Goal: Information Seeking & Learning: Compare options

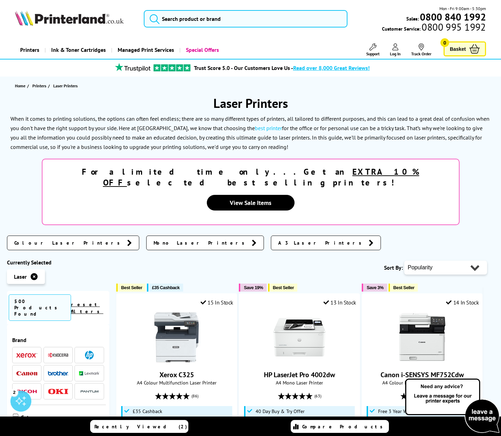
click at [49, 239] on span "Colour Laser Printers" at bounding box center [68, 242] width 109 height 7
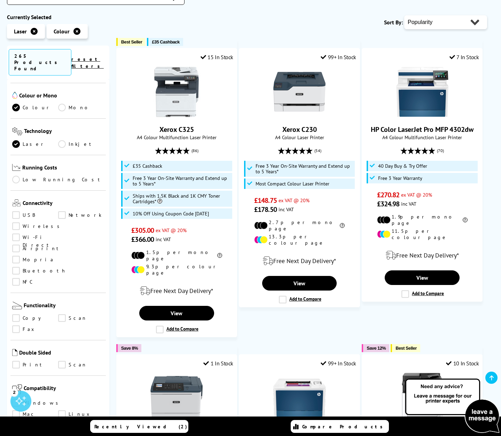
scroll to position [169, 0]
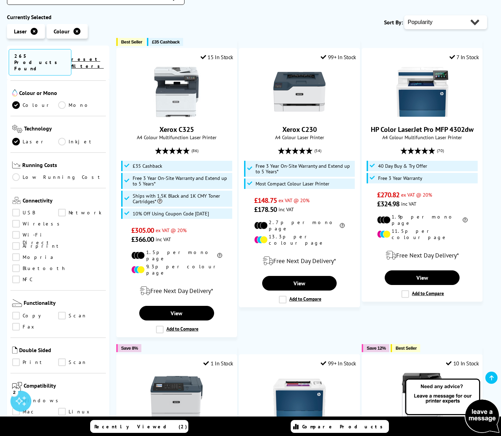
click at [15, 358] on link "Print" at bounding box center [35, 362] width 46 height 8
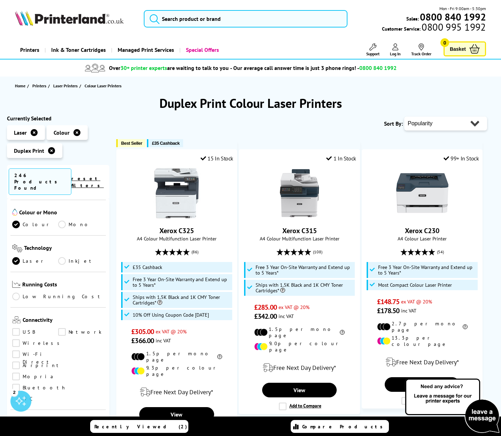
select select "Rating"
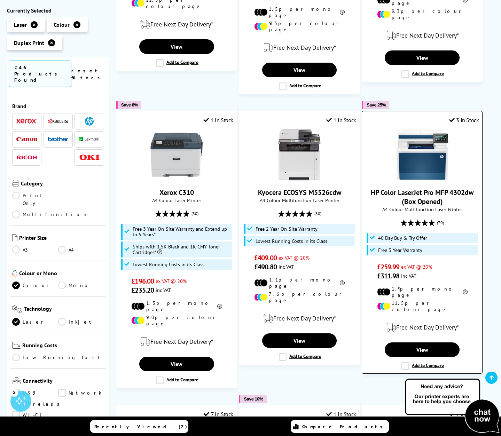
scroll to position [627, 0]
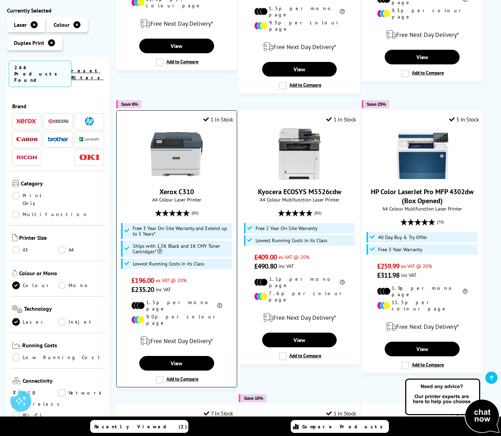
drag, startPoint x: 200, startPoint y: 173, endPoint x: 160, endPoint y: 170, distance: 40.1
click at [160, 187] on span "Xerox C310" at bounding box center [177, 191] width 110 height 9
copy link "Xerox C310"
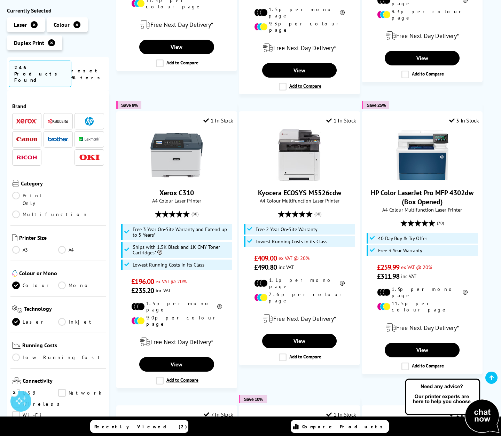
scroll to position [626, 0]
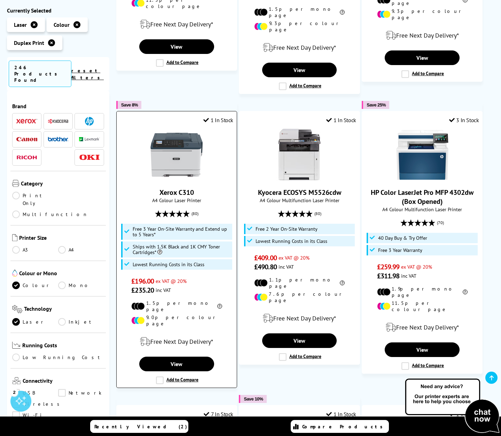
click at [159, 376] on label "Add to Compare" at bounding box center [177, 380] width 42 height 8
click at [0, 0] on input "Add to Compare" at bounding box center [0, 0] width 0 height 0
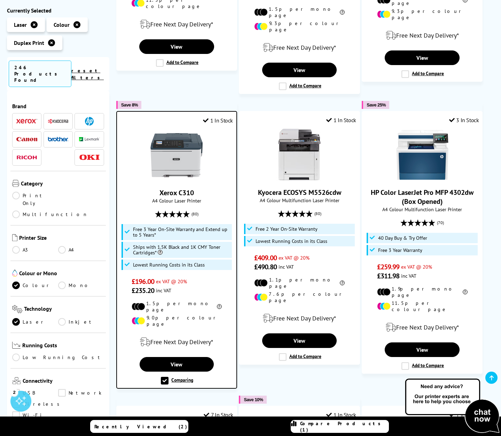
click at [162, 424] on link "Recently Viewed (2)" at bounding box center [139, 426] width 98 height 13
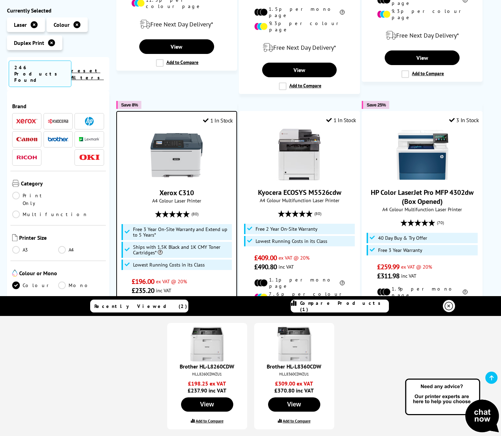
click at [291, 422] on label "Add to Compare" at bounding box center [296, 420] width 28 height 5
click at [0, 0] on input "Add to Compare" at bounding box center [0, 0] width 0 height 0
click at [219, 277] on span "£196.00 ex VAT @ 20%" at bounding box center [176, 281] width 90 height 9
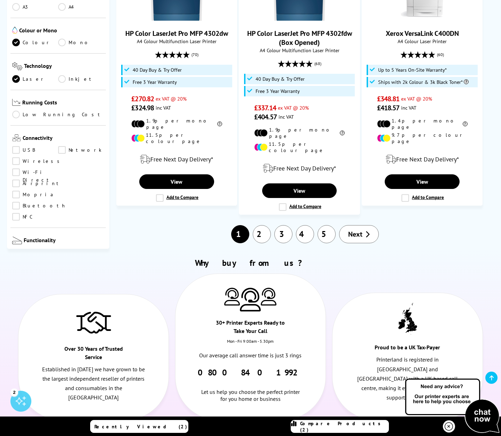
scroll to position [1080, 0]
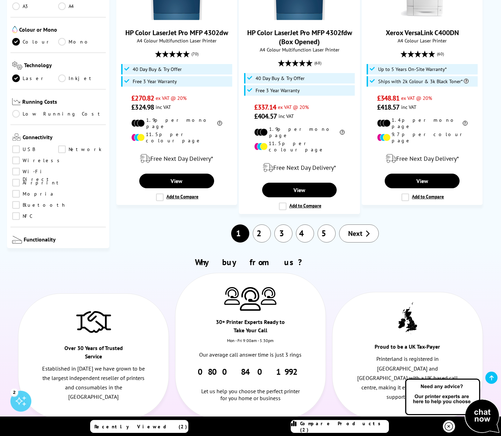
click at [265, 224] on link "2" at bounding box center [262, 233] width 18 height 18
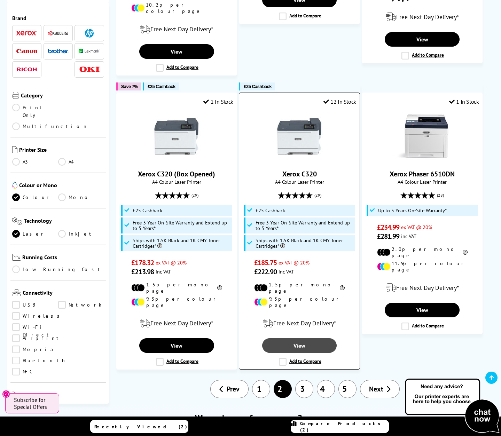
scroll to position [929, 0]
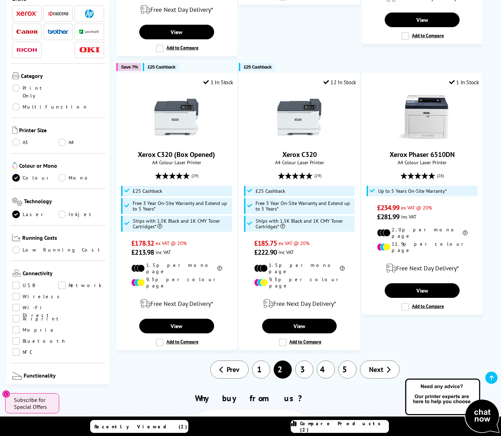
click at [306, 360] on link "3" at bounding box center [304, 369] width 18 height 18
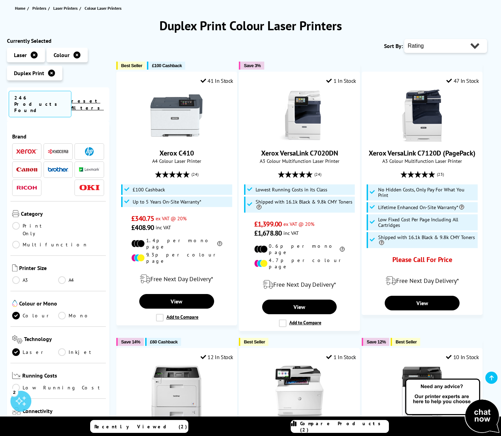
scroll to position [78, 0]
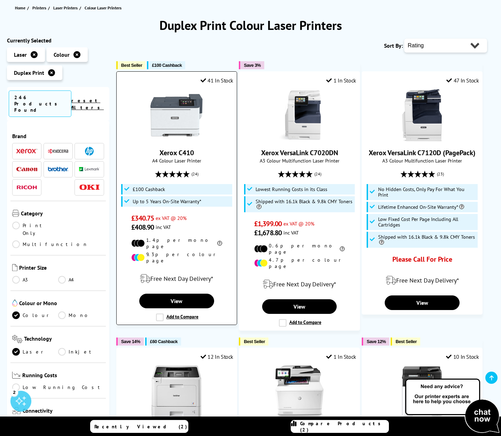
click at [158, 313] on label "Add to Compare" at bounding box center [177, 317] width 42 height 8
click at [0, 0] on input "Add to Compare" at bounding box center [0, 0] width 0 height 0
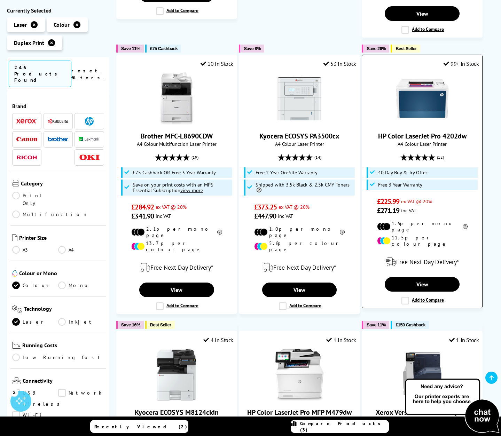
scroll to position [673, 0]
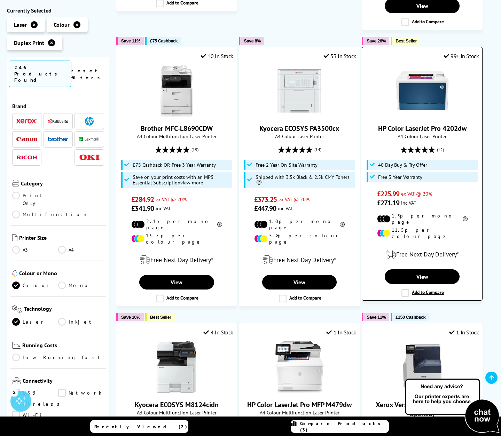
click at [406, 289] on label "Add to Compare" at bounding box center [422, 293] width 42 height 8
click at [0, 0] on input "Add to Compare" at bounding box center [0, 0] width 0 height 0
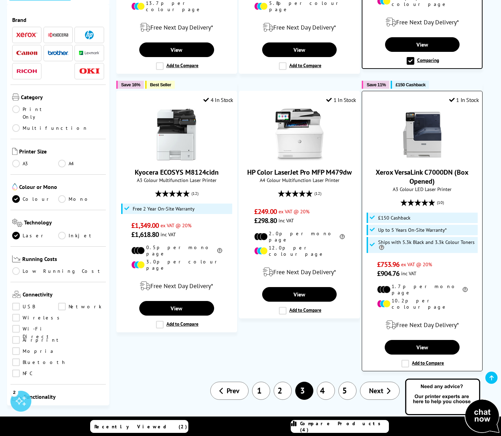
scroll to position [906, 0]
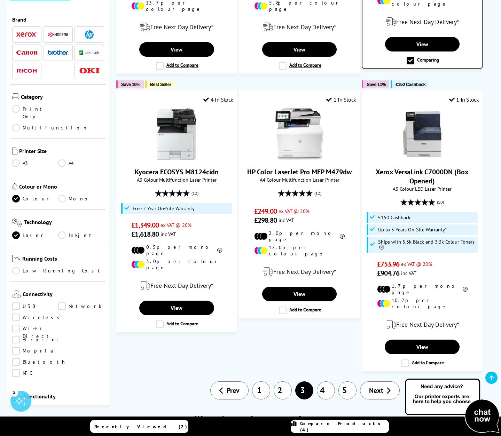
click at [331, 381] on link "4" at bounding box center [326, 390] width 18 height 18
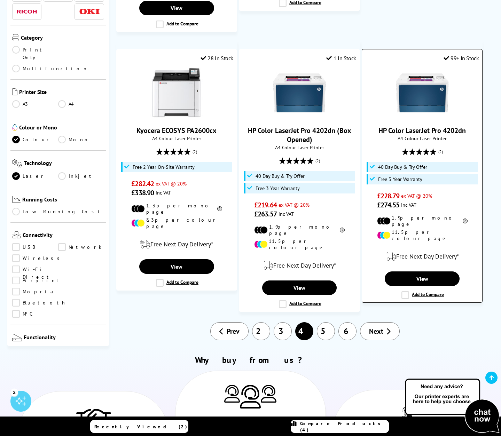
scroll to position [952, 0]
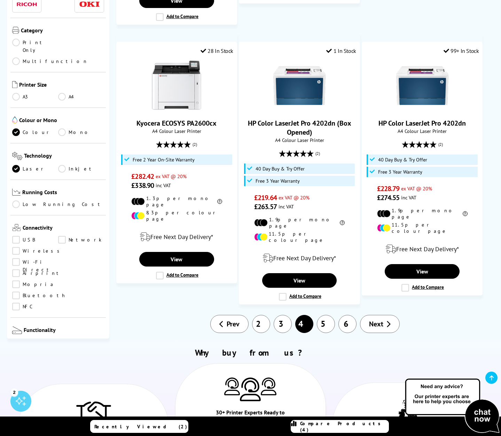
click at [327, 315] on link "5" at bounding box center [326, 324] width 18 height 18
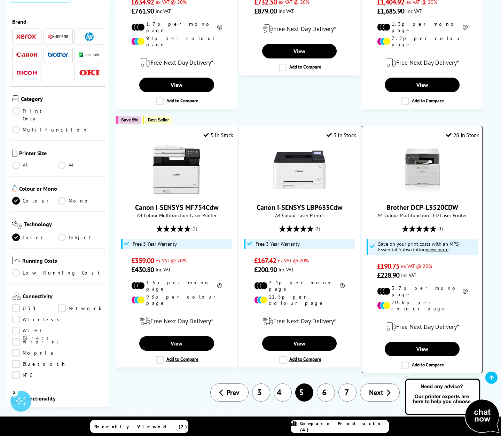
scroll to position [826, 0]
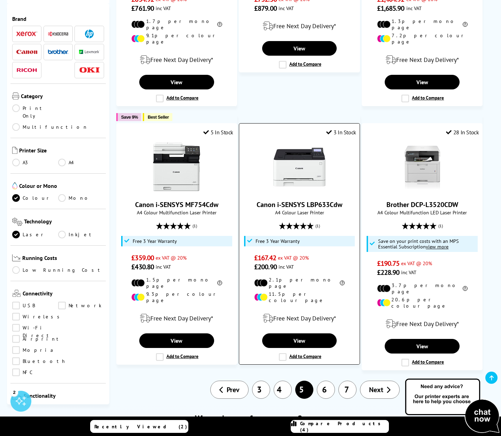
click at [283, 353] on label "Add to Compare" at bounding box center [300, 357] width 42 height 8
click at [0, 0] on input "Add to Compare" at bounding box center [0, 0] width 0 height 0
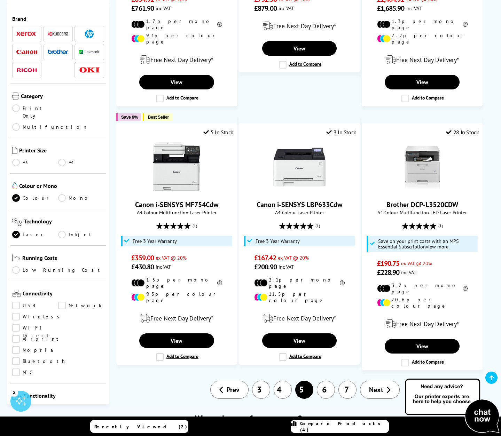
click at [332, 427] on span "Compare Products (4)" at bounding box center [344, 426] width 88 height 13
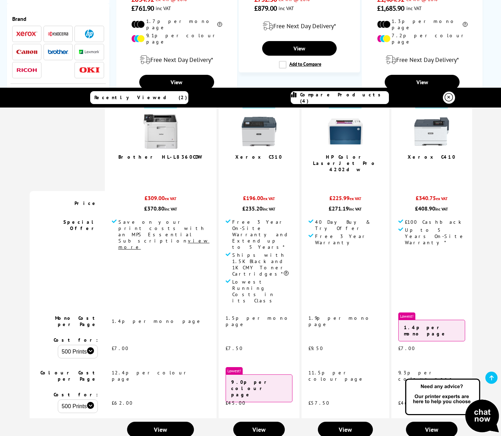
scroll to position [53, 0]
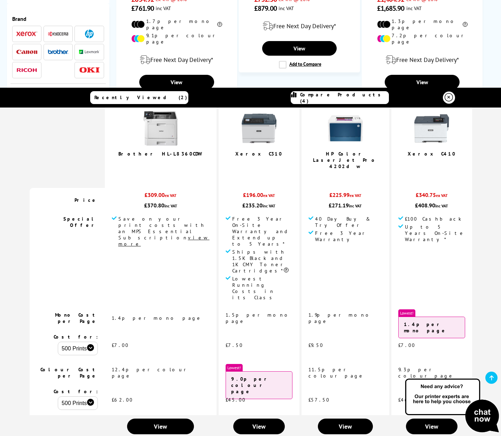
select select "1000"
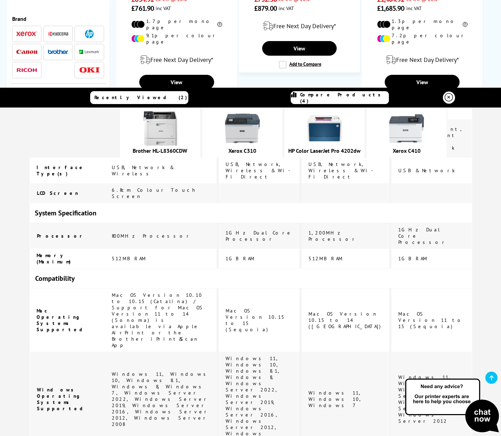
scroll to position [675, 0]
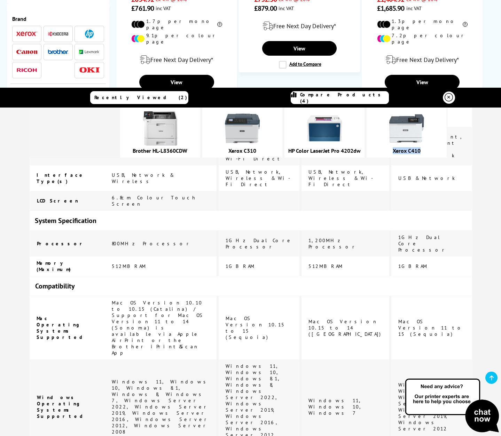
drag, startPoint x: 437, startPoint y: 150, endPoint x: 405, endPoint y: 151, distance: 31.7
click at [405, 151] on div "Xerox C410" at bounding box center [406, 150] width 73 height 7
click at [421, 140] on img at bounding box center [406, 128] width 35 height 35
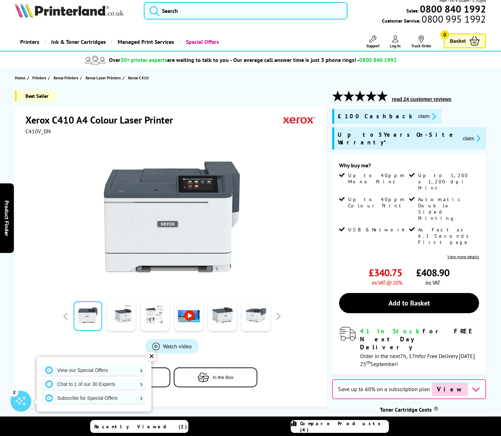
scroll to position [8, 0]
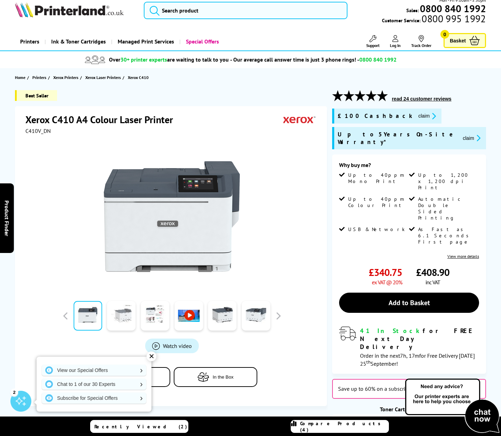
click at [129, 317] on link at bounding box center [121, 316] width 29 height 30
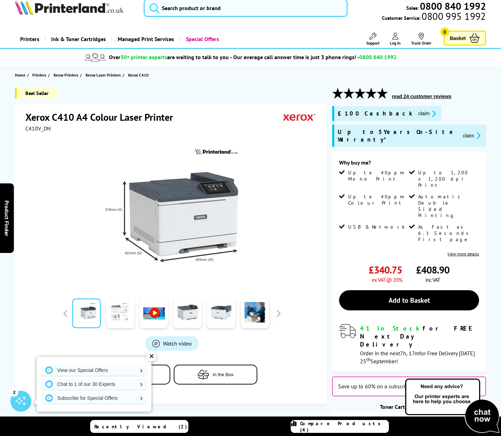
click at [120, 320] on link at bounding box center [120, 313] width 29 height 30
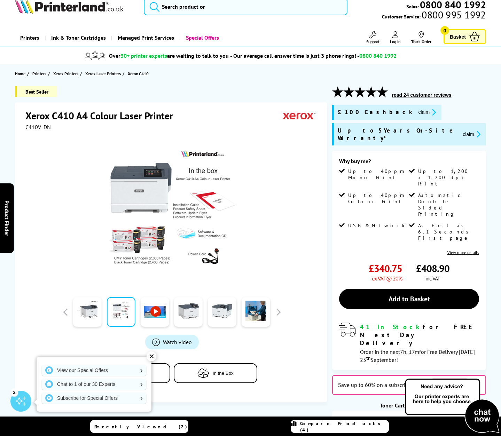
scroll to position [9, 0]
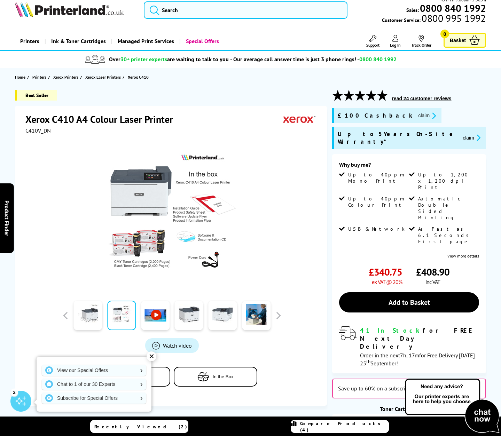
click at [150, 319] on link at bounding box center [155, 316] width 29 height 30
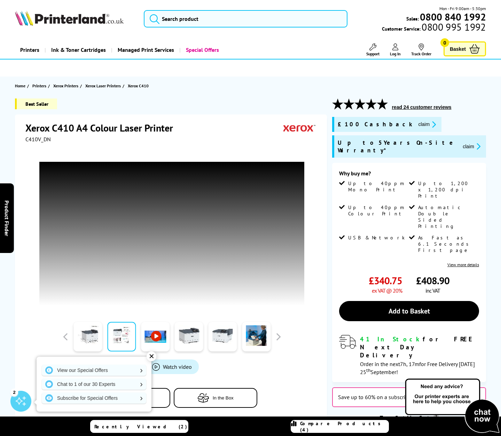
scroll to position [0, 0]
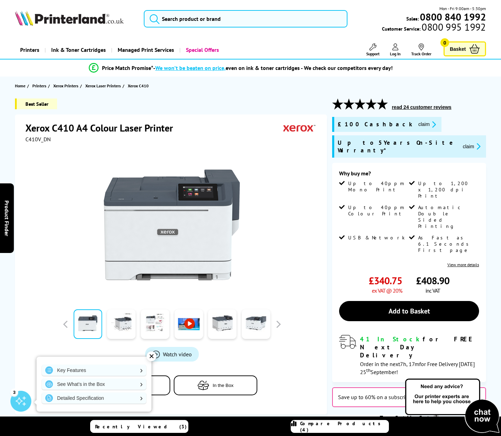
scroll to position [3, 0]
